Goal: Check status: Check status

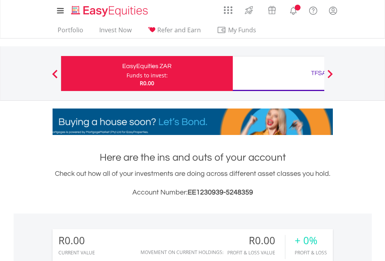
scroll to position [75, 122]
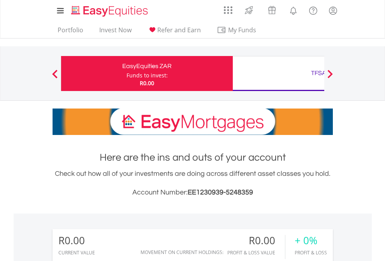
click at [127, 74] on div "Funds to invest:" at bounding box center [147, 76] width 41 height 8
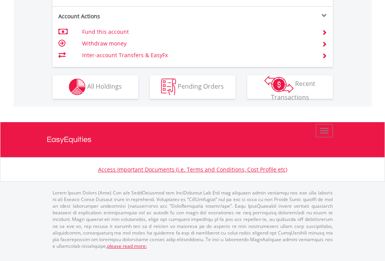
scroll to position [728, 0]
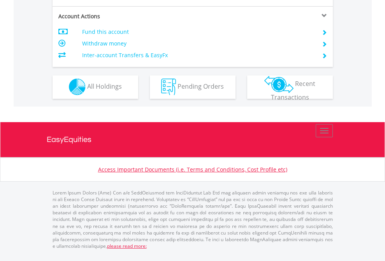
scroll to position [728, 0]
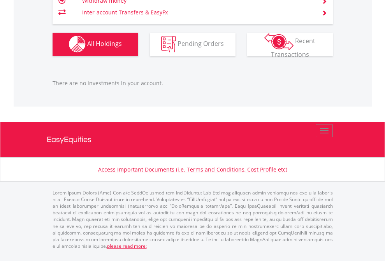
scroll to position [75, 122]
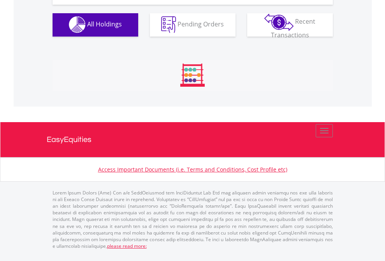
scroll to position [771, 0]
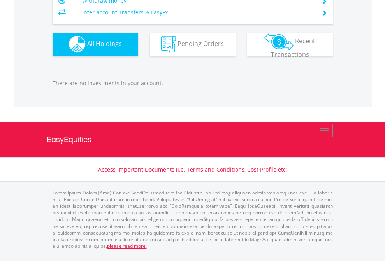
scroll to position [75, 122]
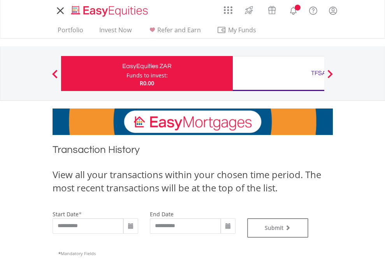
type input "**********"
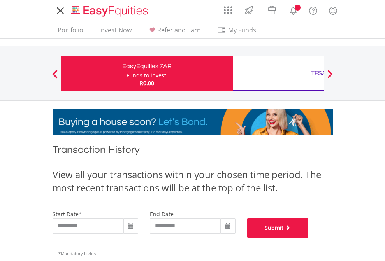
click at [309, 238] on button "Submit" at bounding box center [278, 227] width 62 height 19
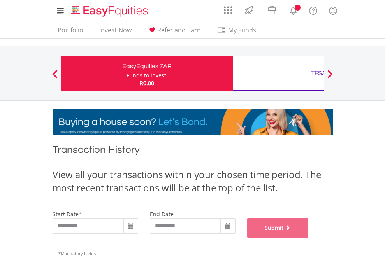
scroll to position [316, 0]
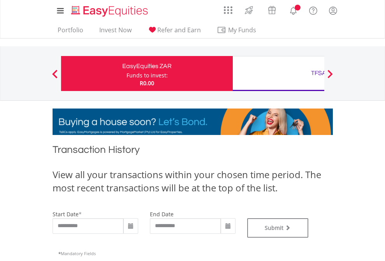
click at [278, 74] on div "TFSA" at bounding box center [318, 73] width 162 height 11
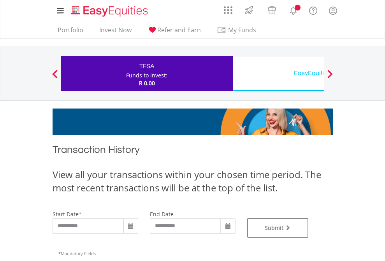
type input "**********"
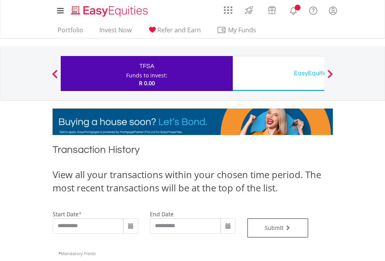
type input "**********"
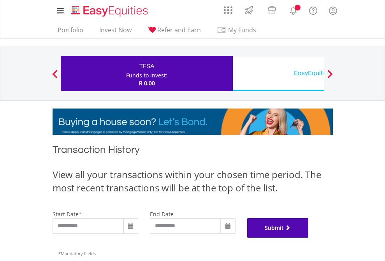
click at [309, 238] on button "Submit" at bounding box center [278, 227] width 62 height 19
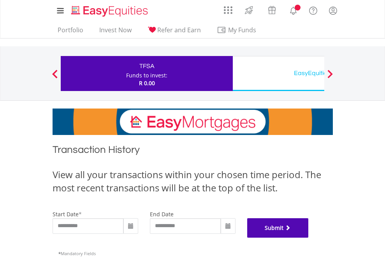
scroll to position [316, 0]
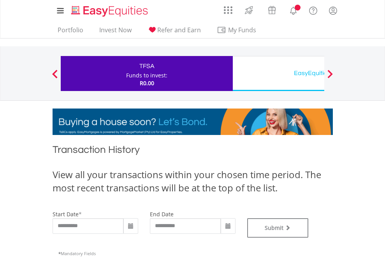
click at [278, 74] on div "EasyEquities USD" at bounding box center [318, 73] width 162 height 11
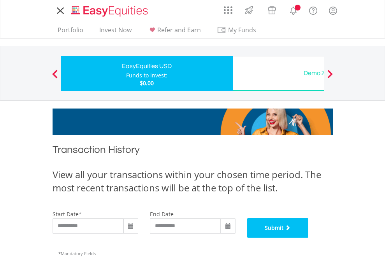
click at [309, 238] on button "Submit" at bounding box center [278, 227] width 62 height 19
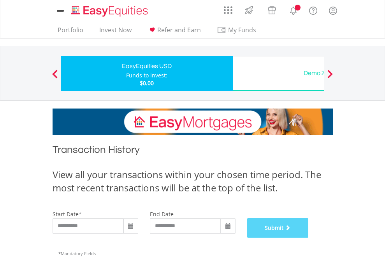
scroll to position [316, 0]
